Goal: Find contact information: Find contact information

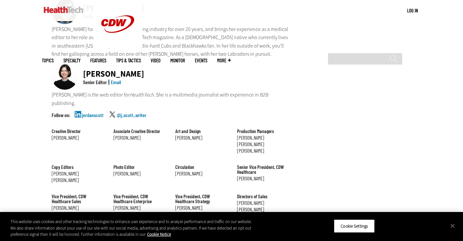
scroll to position [586, 0]
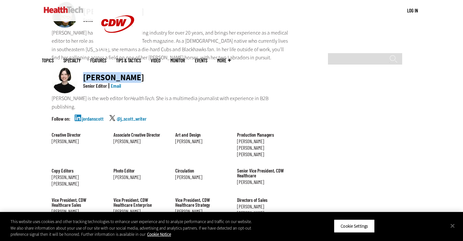
drag, startPoint x: 82, startPoint y: 38, endPoint x: 157, endPoint y: 40, distance: 75.2
click at [157, 67] on div "[PERSON_NAME] Senior Editor Email" at bounding box center [170, 80] width 237 height 27
copy div "[PERSON_NAME]"
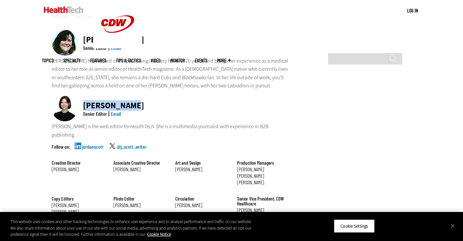
scroll to position [546, 0]
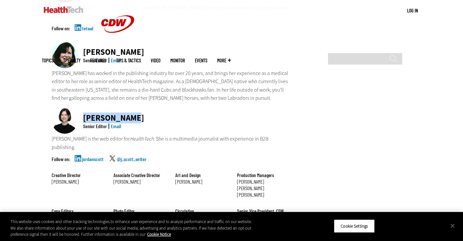
click at [116, 123] on link "Email" at bounding box center [116, 126] width 10 height 6
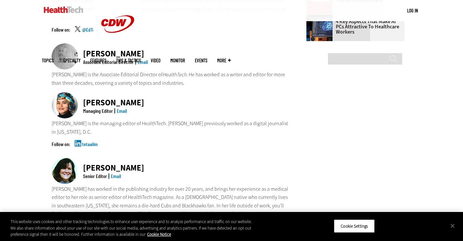
scroll to position [431, 0]
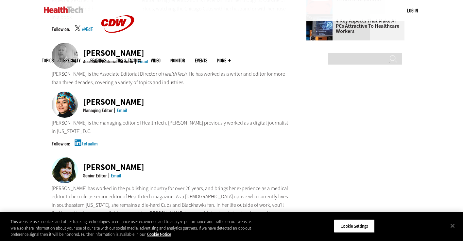
click at [85, 92] on div "[PERSON_NAME] Managing Editor Email" at bounding box center [170, 105] width 237 height 27
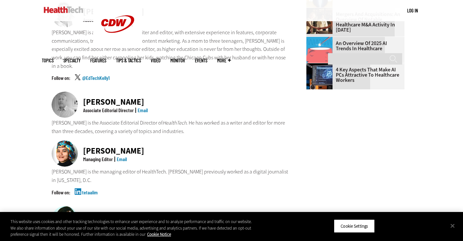
scroll to position [381, 0]
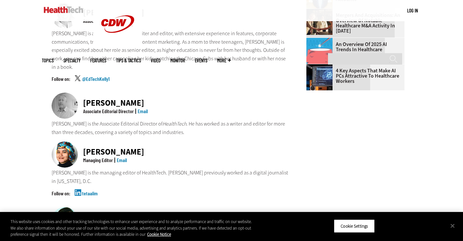
drag, startPoint x: 84, startPoint y: 79, endPoint x: 148, endPoint y: 77, distance: 64.1
click at [148, 93] on div "[PERSON_NAME] Associate Editorial Director Email" at bounding box center [170, 106] width 237 height 27
copy div "[PERSON_NAME]"
click at [144, 108] on link "Email" at bounding box center [143, 111] width 10 height 6
drag, startPoint x: 84, startPoint y: 86, endPoint x: 135, endPoint y: 86, distance: 51.3
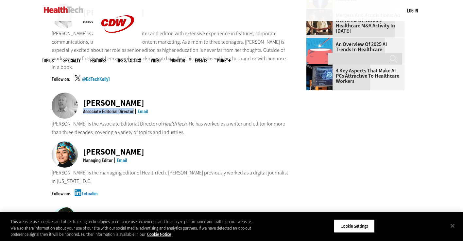
click at [135, 109] on div "Associate Editorial Director Email" at bounding box center [115, 111] width 68 height 5
copy div "Associate Editorial Director"
